Goal: Task Accomplishment & Management: Complete application form

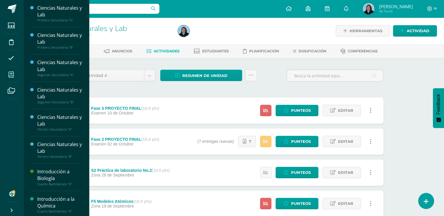
click at [14, 77] on span at bounding box center [11, 74] width 13 height 13
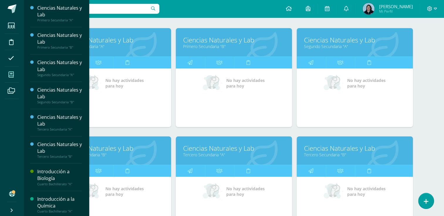
scroll to position [117, 0]
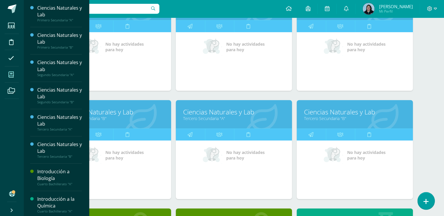
click at [425, 202] on icon at bounding box center [425, 202] width 5 height 7
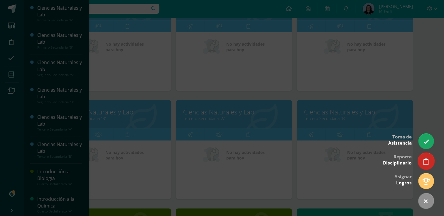
click at [428, 165] on link at bounding box center [425, 161] width 17 height 17
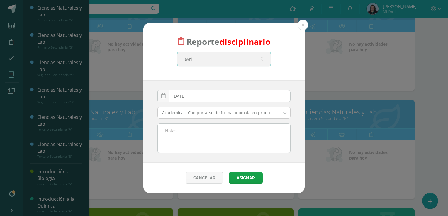
type input "avril"
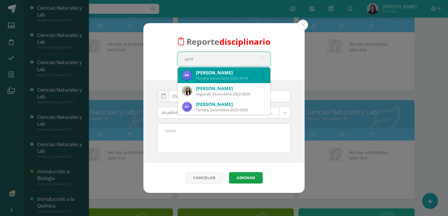
click at [221, 76] on div "Tercero Secundaria 2022-0014" at bounding box center [231, 78] width 70 height 5
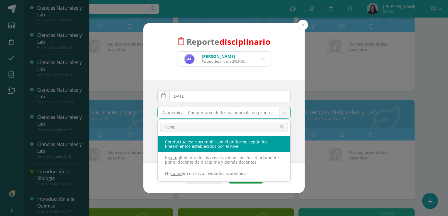
type input "cump"
select select "37"
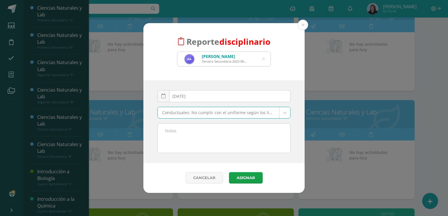
click at [172, 139] on textarea at bounding box center [224, 138] width 133 height 29
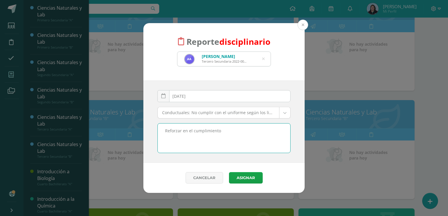
type textarea "Reforzar en el cumplimiento"
click at [303, 24] on button at bounding box center [303, 25] width 11 height 11
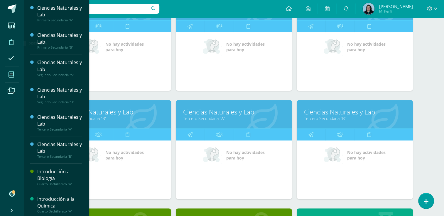
click at [11, 42] on icon at bounding box center [11, 42] width 4 height 6
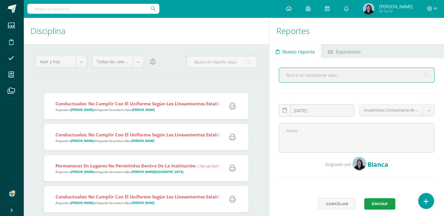
click at [126, 113] on div "Conductuales: No cumplir con el uniforme según los lineamientos establecidos po…" at bounding box center [224, 106] width 360 height 26
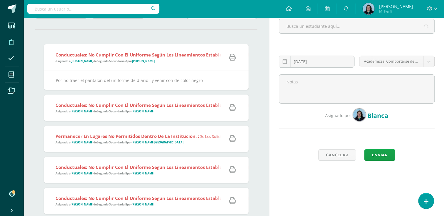
scroll to position [59, 0]
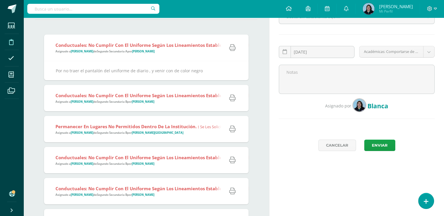
click at [141, 105] on div "Conductuales: No cumplir con el uniforme según los lineamientos establecidos po…" at bounding box center [226, 98] width 364 height 26
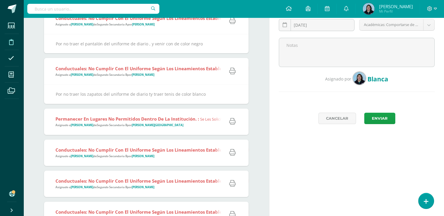
scroll to position [117, 0]
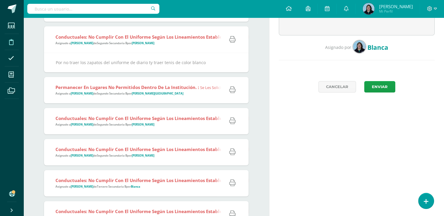
click at [142, 98] on div "Permanecer en lugares no permitidos dentro de la institución. : se les solicitó…" at bounding box center [257, 90] width 427 height 26
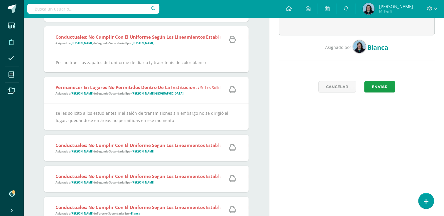
scroll to position [147, 0]
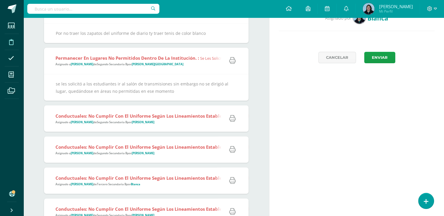
click at [181, 117] on strong "Conductuales: No cumplir con el uniforme según los lineamientos establecidos po…" at bounding box center [158, 116] width 207 height 6
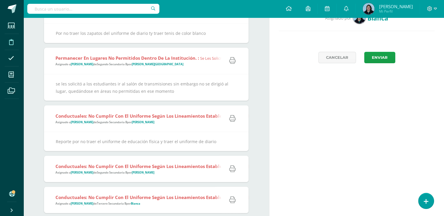
click at [181, 115] on strong "Conductuales: No cumplir con el uniforme según los lineamientos establecidos po…" at bounding box center [158, 116] width 207 height 6
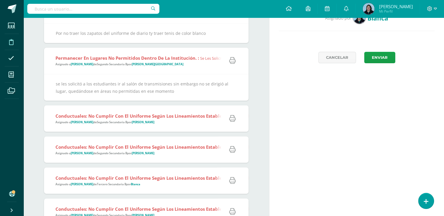
click at [181, 115] on strong "Conductuales: No cumplir con el uniforme según los lineamientos establecidos po…" at bounding box center [158, 116] width 207 height 6
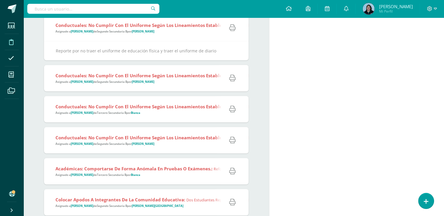
scroll to position [228, 0]
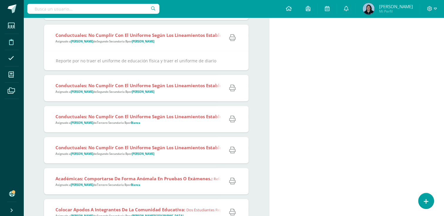
click at [123, 124] on strong "Tercero Secundaria B" at bounding box center [111, 123] width 29 height 4
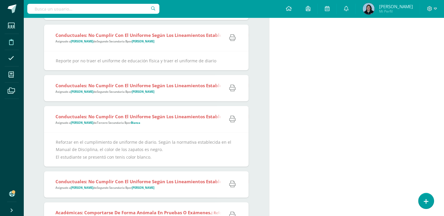
click at [59, 142] on div "Reforzar en el cumplimiento de uniforme de diario. Según la normativa estableci…" at bounding box center [146, 150] width 181 height 22
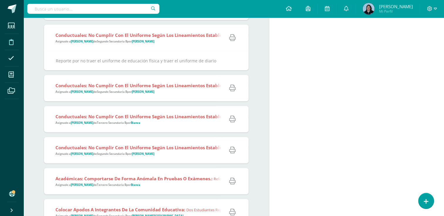
click at [74, 127] on div "Conductuales: No cumplir con el uniforme según los lineamientos establecidos po…" at bounding box center [327, 119] width 566 height 26
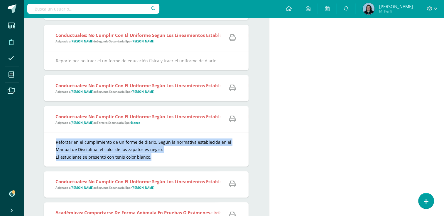
drag, startPoint x: 55, startPoint y: 141, endPoint x: 151, endPoint y: 158, distance: 97.4
click at [151, 158] on div "Reforzar en el cumplimiento de uniforme de diario. Según la normativa estableci…" at bounding box center [146, 150] width 204 height 34
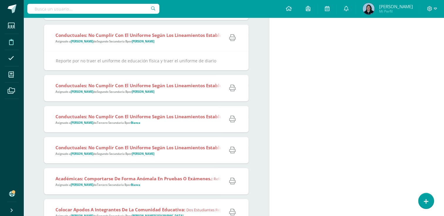
copy div "Reforzar en el cumplimiento de uniforme de diario. Según la normativa estableci…"
click at [425, 201] on icon at bounding box center [425, 202] width 5 height 7
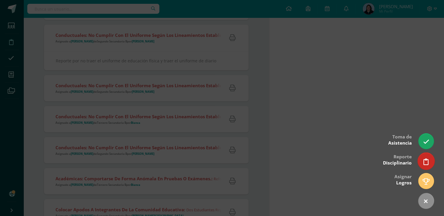
click at [424, 161] on icon at bounding box center [425, 162] width 5 height 7
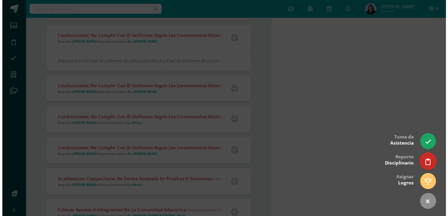
scroll to position [0, 0]
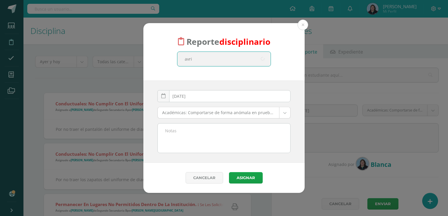
type input "avril"
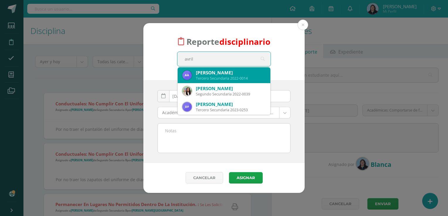
click at [227, 76] on div "Tercero Secundaria 2022-0014" at bounding box center [231, 78] width 70 height 5
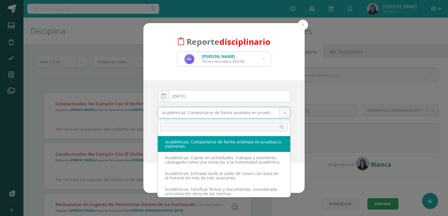
click at [286, 114] on body "Reporte disciplinario Avril Alexandra Alvarado Marroquín Tercero Secundaria 202…" at bounding box center [224, 108] width 448 height 216
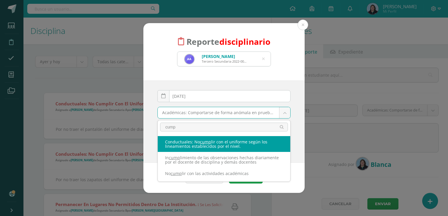
type input "cump"
select select "37"
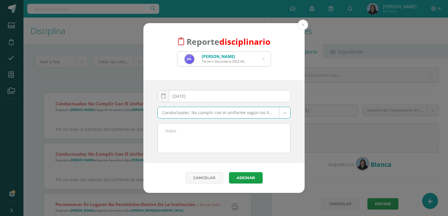
click at [199, 144] on textarea at bounding box center [224, 138] width 133 height 29
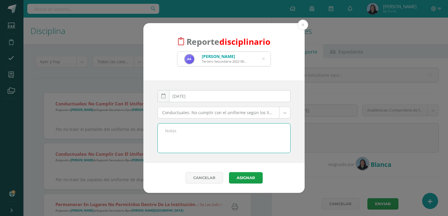
paste textarea "R"
click at [189, 134] on textarea at bounding box center [224, 138] width 133 height 29
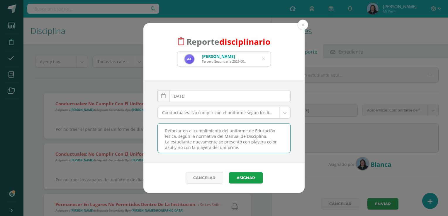
drag, startPoint x: 165, startPoint y: 131, endPoint x: 247, endPoint y: 146, distance: 83.0
click at [247, 146] on textarea "Reforzar en el cumplimiento del uniforme de Educación Física, según la normativ…" at bounding box center [224, 138] width 133 height 29
type textarea "Reforzar en el cumplimiento del uniforme de Educación Física, según la normativ…"
click at [251, 179] on button "Asignar" at bounding box center [246, 177] width 34 height 11
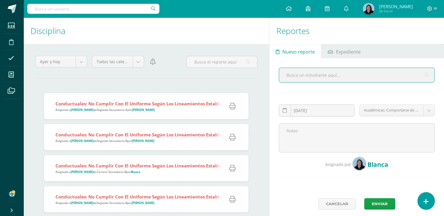
click at [424, 203] on icon at bounding box center [425, 202] width 5 height 7
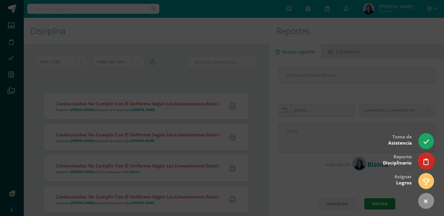
click at [425, 165] on icon at bounding box center [425, 162] width 5 height 7
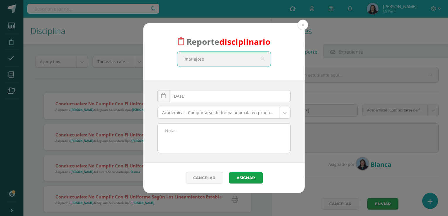
type input "mariajose"
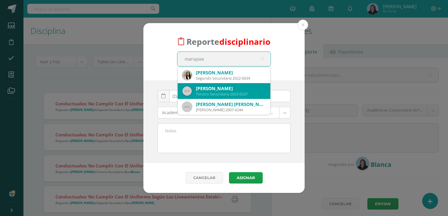
click at [255, 89] on div "Mariajosé Urruela Vidaurre" at bounding box center [231, 89] width 70 height 6
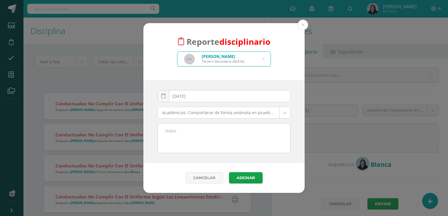
click at [285, 114] on body "Reporte disciplinario Mariajosé Urruela Vidaurre Tercero Secundaria 2023-0237 m…" at bounding box center [224, 108] width 448 height 216
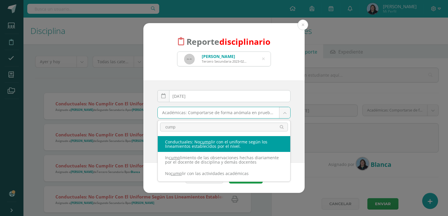
type input "cump"
select select "37"
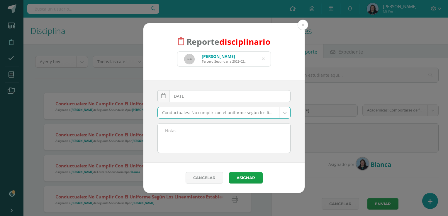
click at [201, 138] on textarea at bounding box center [224, 138] width 133 height 29
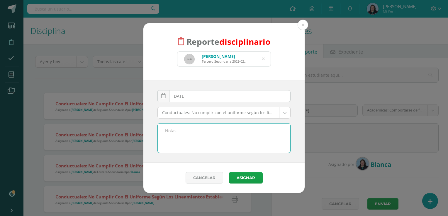
paste textarea "Reforzar en el cumplimiento del uniforme de Educación Física, según la normativ…"
type textarea "Reforzar en el cumplimiento del uniforme de Educación Física, según la normativ…"
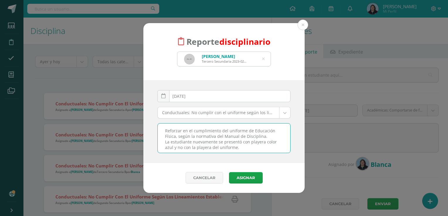
drag, startPoint x: 165, startPoint y: 130, endPoint x: 240, endPoint y: 148, distance: 76.3
click at [240, 148] on textarea "Reforzar en el cumplimiento del uniforme de Educación Física, según la normativ…" at bounding box center [224, 138] width 133 height 29
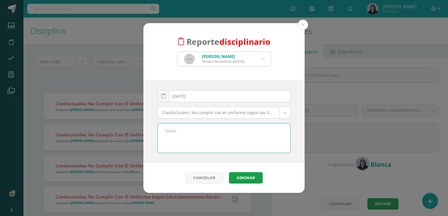
type textarea "S"
drag, startPoint x: 186, startPoint y: 137, endPoint x: 211, endPoint y: 144, distance: 26.3
click at [188, 137] on textarea "La estudiante se presentó con uniforme de diario y según horario de evaluacione…" at bounding box center [224, 138] width 133 height 29
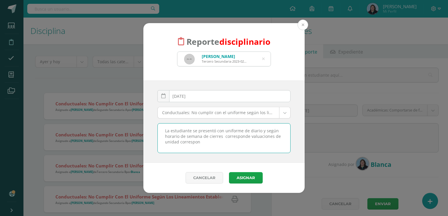
type textarea "La estudiante se presentó con uniforme de diario y según horario de semana de c…"
click at [304, 24] on button at bounding box center [303, 25] width 11 height 11
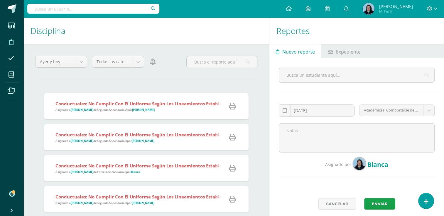
click at [145, 115] on div "Conductuales: No cumplir con el uniforme según los lineamientos establecidos po…" at bounding box center [224, 106] width 360 height 26
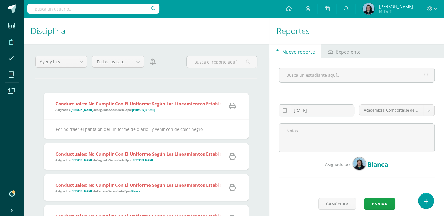
click at [137, 158] on span "Conductuales: No cumplir con el uniforme según los lineamientos establecidos po…" at bounding box center [228, 156] width 346 height 11
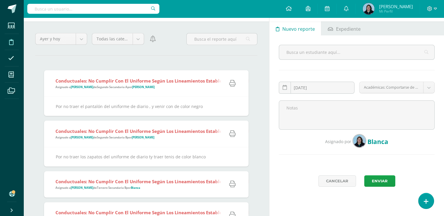
scroll to position [59, 0]
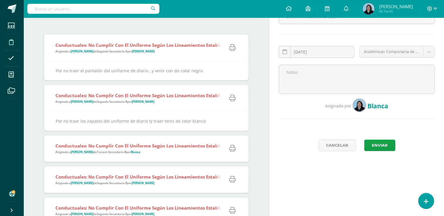
click at [129, 153] on span "Asignado a Avril Alvarado de Tercero Secundaria B por Blanca" at bounding box center [97, 152] width 85 height 4
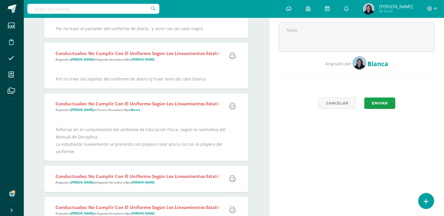
scroll to position [147, 0]
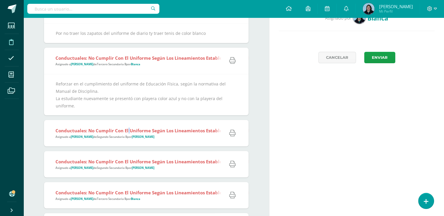
click at [128, 128] on strong "Conductuales: No cumplir con el uniforme según los lineamientos establecidos po…" at bounding box center [158, 131] width 207 height 6
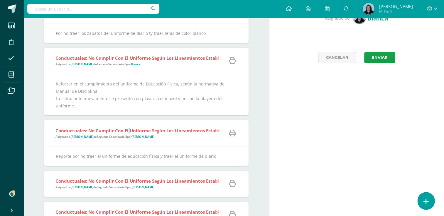
click at [427, 202] on icon at bounding box center [425, 202] width 5 height 7
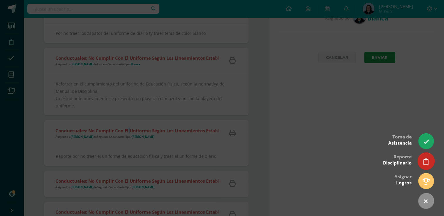
click at [426, 164] on icon at bounding box center [425, 162] width 5 height 7
select select "37"
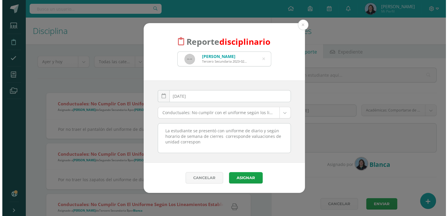
scroll to position [0, 0]
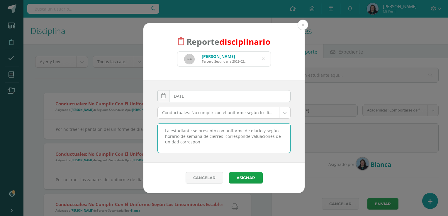
drag, startPoint x: 265, startPoint y: 131, endPoint x: 270, endPoint y: 144, distance: 13.7
click at [270, 144] on textarea "La estudiante se presentó con uniforme de diario y según horario de semana de c…" at bounding box center [224, 138] width 133 height 29
drag, startPoint x: 165, startPoint y: 130, endPoint x: 222, endPoint y: 155, distance: 62.8
click at [222, 155] on div "2025-10-15 October, 2025 Mo Tu We Th Fr Sa Su 29 30 1 2 3 4 5 6 7 8 9 10 11 12 …" at bounding box center [223, 122] width 161 height 82
type textarea "La estudiante se presentó con uniforme de diario y corresponde de acuerdo a hor…"
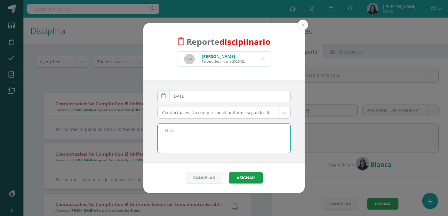
paste textarea "La estudiante se presentó con uniforme de diario, cuando correspondía, de acuer…"
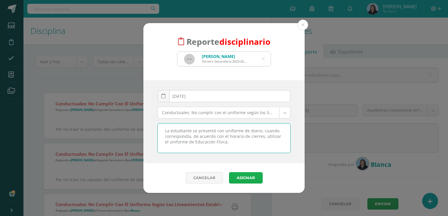
type textarea "La estudiante se presentó con uniforme de diario, cuando correspondía, de acuer…"
click at [251, 181] on button "Asignar" at bounding box center [246, 177] width 34 height 11
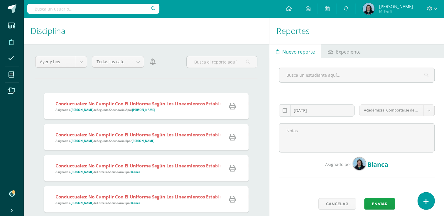
click at [426, 203] on icon at bounding box center [425, 202] width 5 height 7
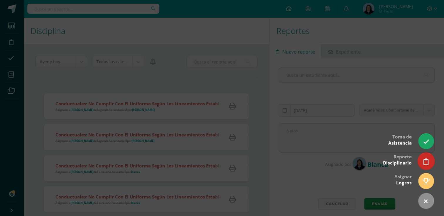
click at [427, 160] on icon at bounding box center [425, 162] width 5 height 7
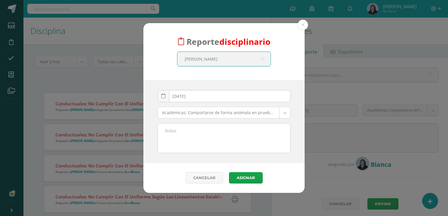
type input "abigail"
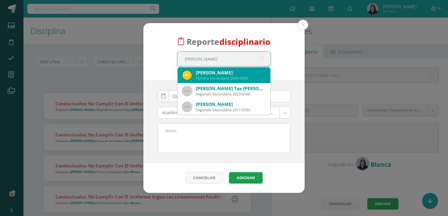
click at [216, 78] on div "Tercero Secundaria 2009-0354" at bounding box center [231, 78] width 70 height 5
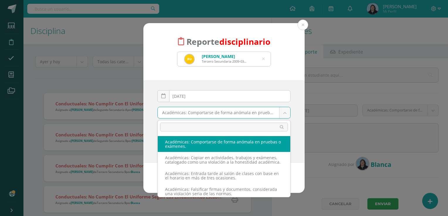
click at [286, 114] on body "Reporte disciplinario Renata Abigail Urla Escobar Tercero Secundaria 2009-0354 …" at bounding box center [224, 108] width 448 height 216
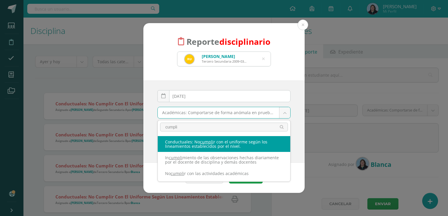
type input "cumpli"
select select "37"
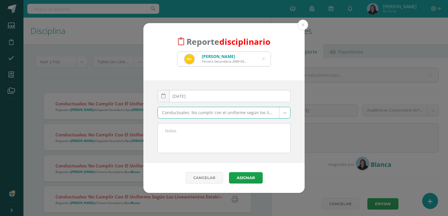
click at [185, 135] on textarea at bounding box center [224, 138] width 133 height 29
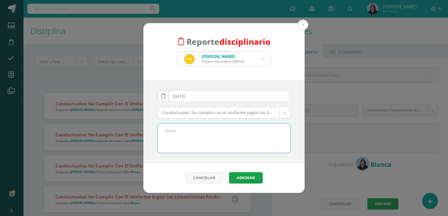
paste textarea "La estudiante se presentó con uniforme de diario, cuando correspondía, de acuer…"
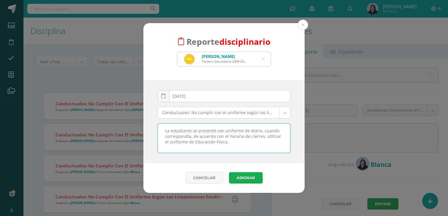
type textarea "La estudiante se presentó con uniforme de diario, cuando correspondía, de acuer…"
click at [245, 180] on button "Asignar" at bounding box center [246, 177] width 34 height 11
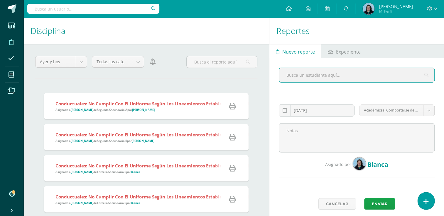
click at [425, 202] on icon at bounding box center [425, 202] width 5 height 7
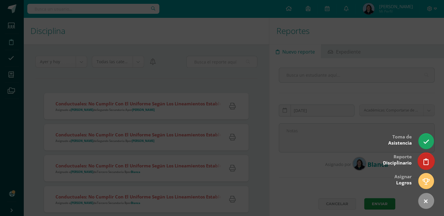
click at [428, 160] on link at bounding box center [425, 161] width 17 height 17
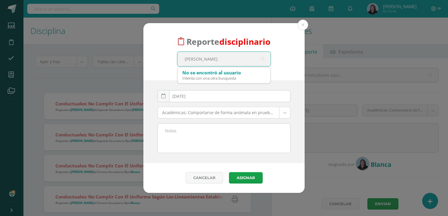
type input "valentina"
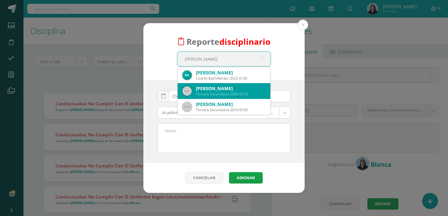
click at [242, 91] on div "Andrea Valentina Conde Cabrera" at bounding box center [231, 89] width 70 height 6
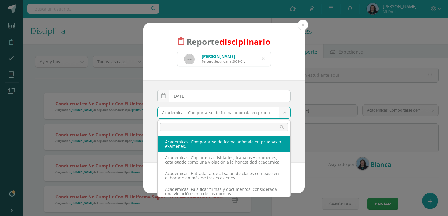
click at [286, 116] on body "Reporte disciplinario Andrea Valentina Conde Cabrera Tercero Secundaria 2009-01…" at bounding box center [224, 108] width 448 height 216
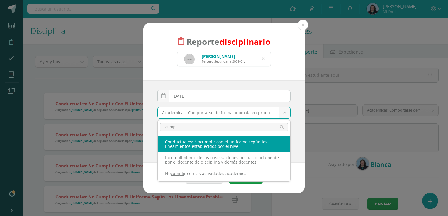
type input "cumpli"
select select "37"
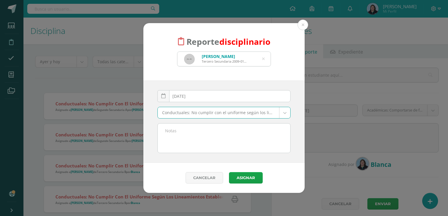
click at [178, 143] on textarea at bounding box center [224, 138] width 133 height 29
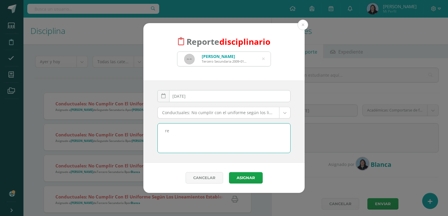
type textarea "r"
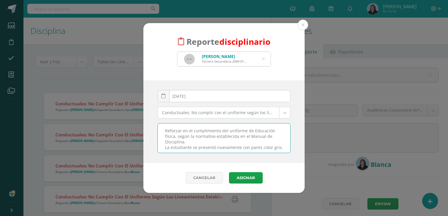
scroll to position [3, 0]
type textarea "Reforzar en el cumplimiento del uniforme de Educación física, según la normativ…"
click at [241, 182] on button "Asignar" at bounding box center [246, 177] width 34 height 11
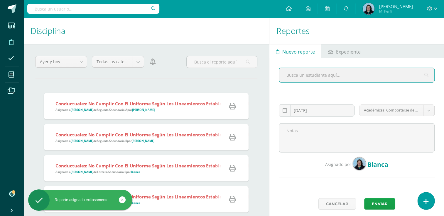
click at [428, 202] on icon at bounding box center [425, 202] width 5 height 7
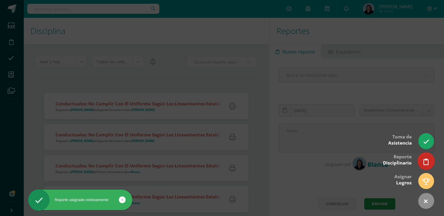
click at [428, 162] on link at bounding box center [425, 161] width 17 height 17
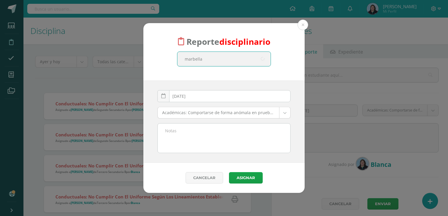
type input "marbella"
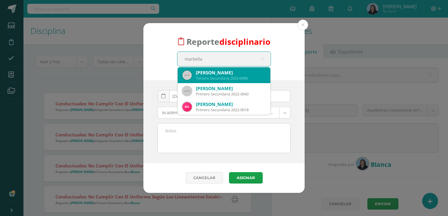
click at [224, 75] on div "Marbella Ines Hernández Martinez" at bounding box center [231, 73] width 70 height 6
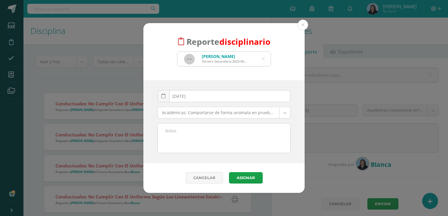
click at [291, 114] on div "Académicas: Comportarse de forma anómala en pruebas o exámenes. Académicas: Com…" at bounding box center [224, 115] width 138 height 16
click at [286, 112] on body "Reporte disciplinario Marbella Ines Hernández Martinez Tercero Secundaria 2023-…" at bounding box center [224, 108] width 448 height 216
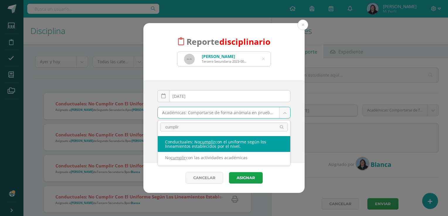
type input "cumplir"
select select "37"
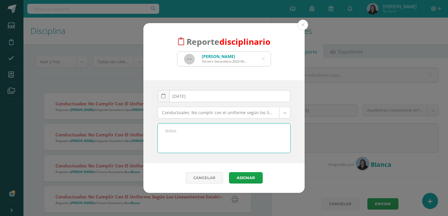
click at [190, 137] on textarea at bounding box center [224, 138] width 133 height 29
paste textarea "La estudiante se presentó con uniforme de diario, cuando correspondía, de acuer…"
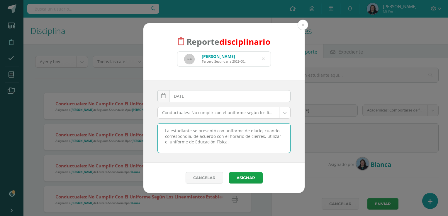
drag, startPoint x: 248, startPoint y: 130, endPoint x: 259, endPoint y: 131, distance: 10.9
click at [259, 131] on textarea "La estudiante se presentó con uniforme de diario, cuando correspondía, de acuer…" at bounding box center [224, 138] width 133 height 29
click at [164, 131] on textarea "La estudiante se presentó con uniforme de diario, cuando correspondía, de acuer…" at bounding box center [224, 138] width 133 height 29
drag, startPoint x: 224, startPoint y: 141, endPoint x: 231, endPoint y: 151, distance: 12.5
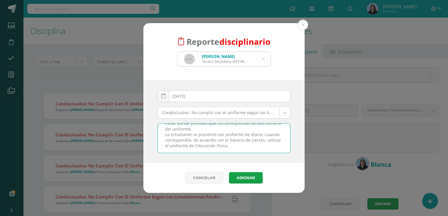
click at [231, 151] on textarea "Evitar portar prendas que no corresponden al uso correcto del uniforme. La estu…" at bounding box center [224, 138] width 133 height 29
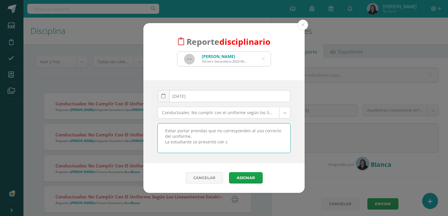
scroll to position [0, 0]
click at [197, 138] on textarea "Evitar portar prendas que no corresponden al uso correcto del uniforme. La estu…" at bounding box center [224, 138] width 133 height 29
drag, startPoint x: 165, startPoint y: 131, endPoint x: 270, endPoint y: 145, distance: 105.7
click at [270, 145] on textarea "Evitar portar prendas que no corresponden al uso correcto del uniforme La estud…" at bounding box center [224, 138] width 133 height 29
type textarea "Evitar portar prendas que no corresponden al uso correcto del uniforme La estud…"
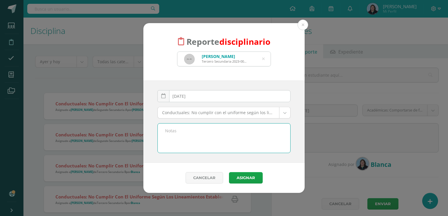
paste textarea "Se recomienda evitar portar prendas que no corresponden al uso correcto del uni…"
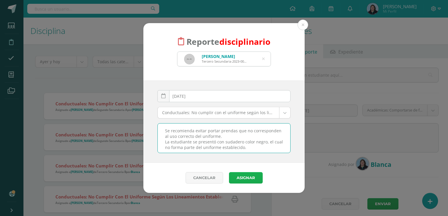
type textarea "Se recomienda evitar portar prendas que no corresponden al uso correcto del uni…"
click at [246, 179] on button "Asignar" at bounding box center [246, 177] width 34 height 11
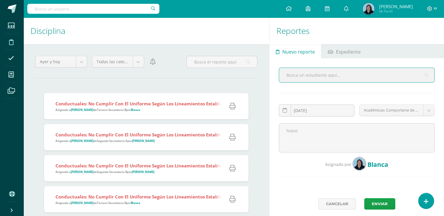
click at [193, 37] on h1 "Disciplina" at bounding box center [146, 31] width 231 height 27
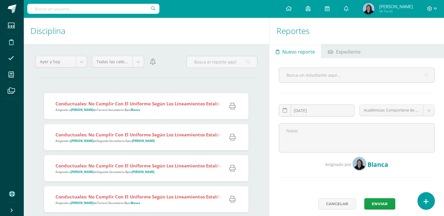
click at [424, 202] on icon at bounding box center [425, 202] width 5 height 7
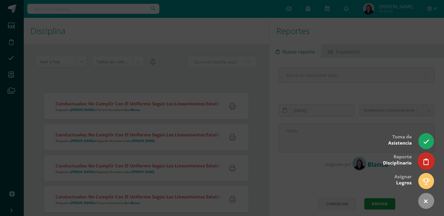
click at [427, 160] on icon at bounding box center [425, 162] width 5 height 7
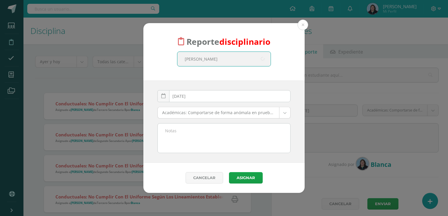
type input "marjorie"
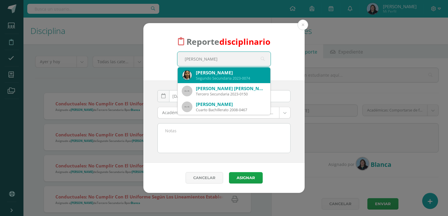
click at [229, 75] on div "Marjorie Gabriela Secaida Chacón" at bounding box center [231, 73] width 70 height 6
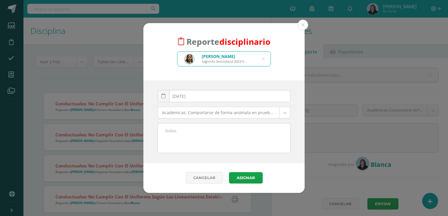
click at [287, 115] on body "Reporte disciplinario Marjorie Gabriela Secaida Chacón Segundo Secundaria 2023-…" at bounding box center [224, 108] width 448 height 216
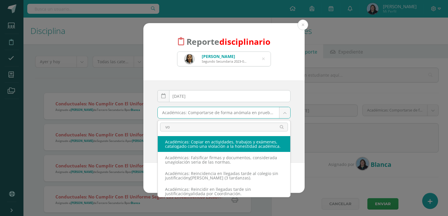
type input "v"
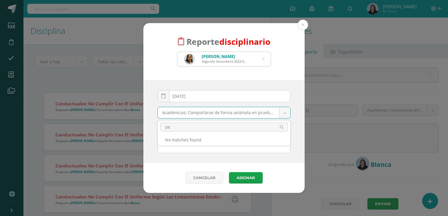
type input "p"
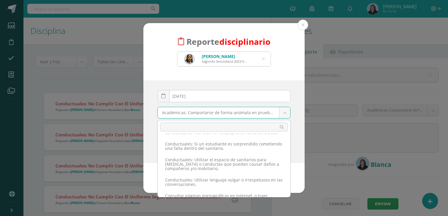
scroll to position [528, 0]
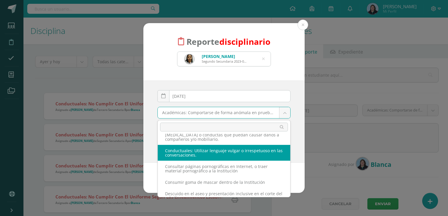
select select "35"
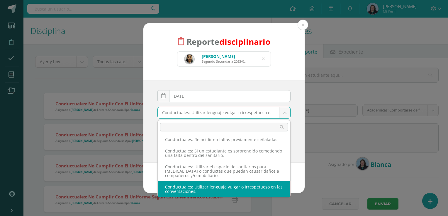
click at [270, 113] on body "Reporte disciplinario Marjorie Gabriela Secaida Chacón Segundo Secundaria 2023-…" at bounding box center [224, 108] width 448 height 216
click at [321, 129] on body "Reporte disciplinario Marjorie Gabriela Secaida Chacón Segundo Secundaria 2023-…" at bounding box center [224, 108] width 448 height 216
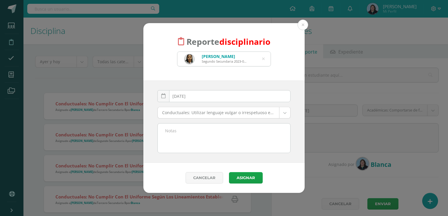
click at [173, 133] on textarea at bounding box center [224, 138] width 133 height 29
type textarea "D"
type textarea "S"
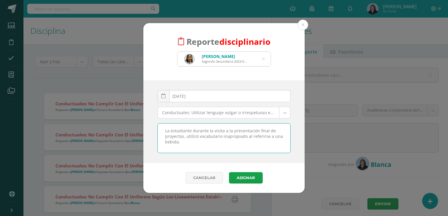
drag, startPoint x: 165, startPoint y: 131, endPoint x: 186, endPoint y: 142, distance: 23.5
click at [186, 142] on textarea "La estudiante durante la visita a la presentación final de proyectos, utilizó v…" at bounding box center [224, 138] width 133 height 29
type textarea "La estudiante durante la visita a la presentación final de proyectos, utilizó v…"
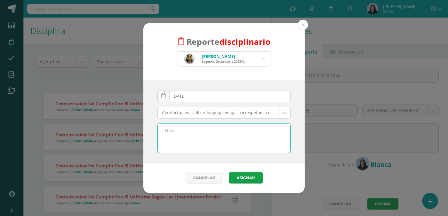
paste textarea "Durante la visita a la presentación final de proyectos, la estudiante utilizó v…"
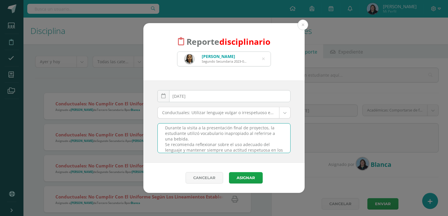
scroll to position [0, 0]
type textarea "Durante la visita a la presentación final de proyectos, la estudiante utilizó v…"
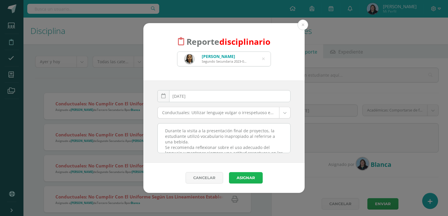
click at [245, 178] on button "Asignar" at bounding box center [246, 177] width 34 height 11
